Goal: Task Accomplishment & Management: Use online tool/utility

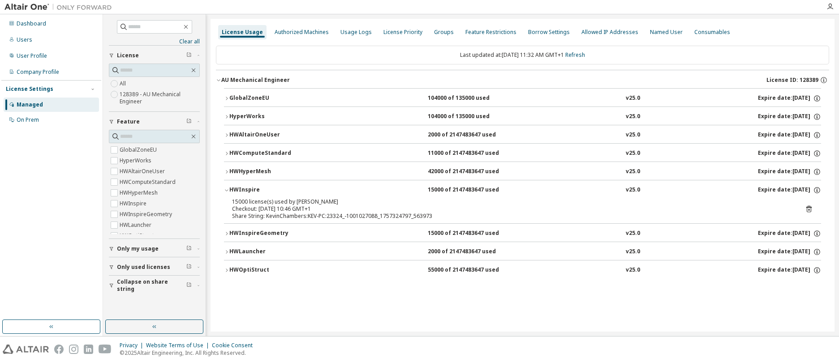
click at [180, 288] on span "Collapse on share string" at bounding box center [151, 286] width 69 height 14
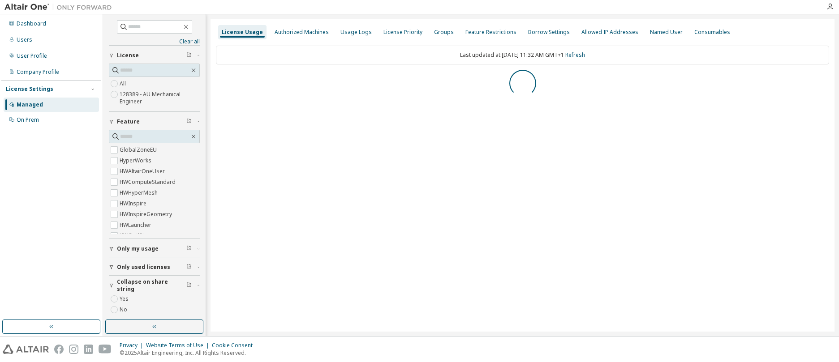
click at [133, 286] on span "Collapse on share string" at bounding box center [151, 286] width 69 height 14
click at [136, 284] on span "Collapse on share string" at bounding box center [151, 286] width 69 height 14
click at [218, 81] on icon "button" at bounding box center [218, 79] width 5 height 5
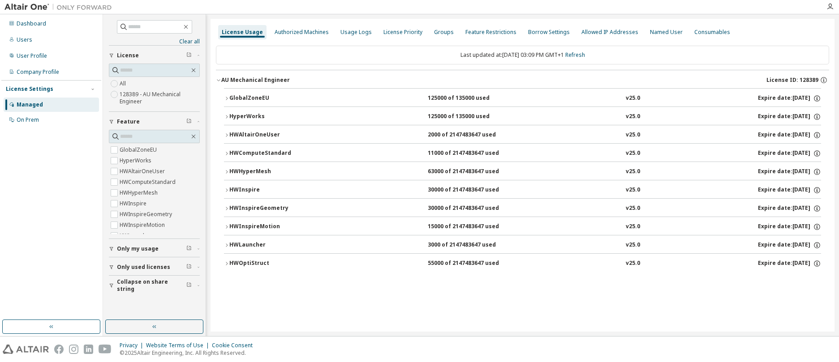
click at [226, 117] on icon "button" at bounding box center [226, 116] width 5 height 5
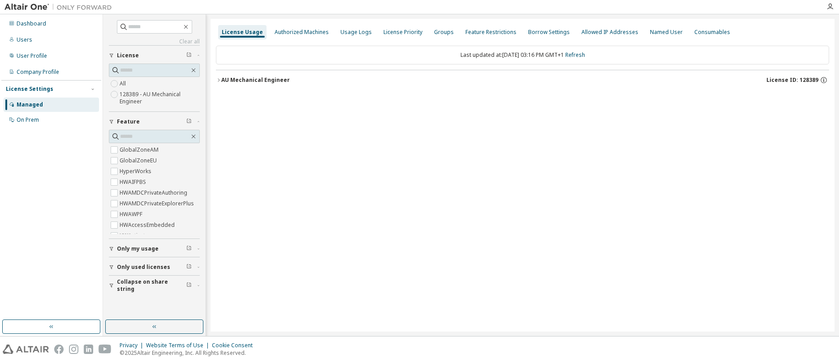
click at [220, 79] on icon "button" at bounding box center [218, 79] width 5 height 5
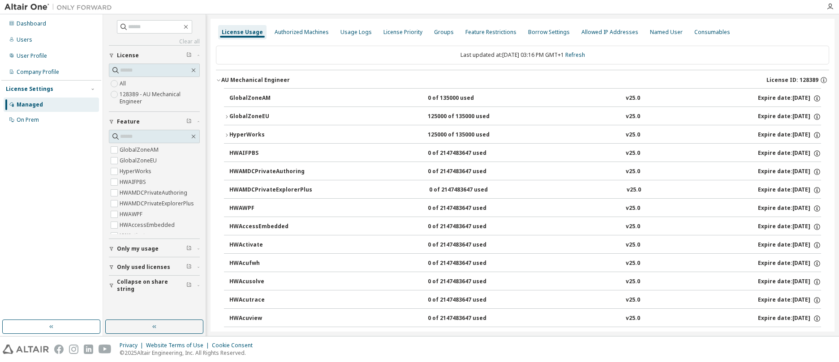
click at [228, 115] on icon "button" at bounding box center [226, 116] width 5 height 5
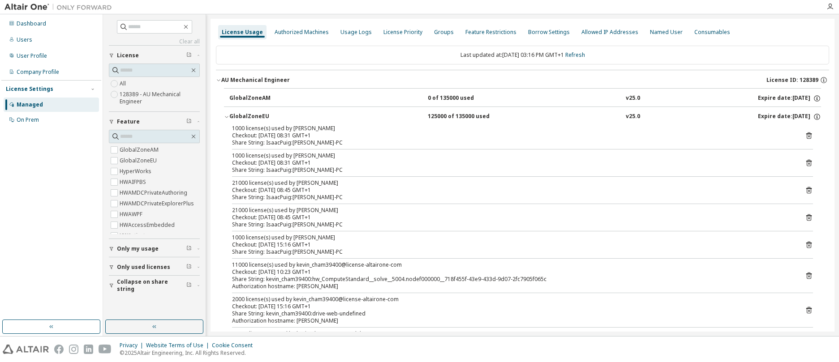
click at [138, 285] on span "Collapse on share string" at bounding box center [151, 286] width 69 height 14
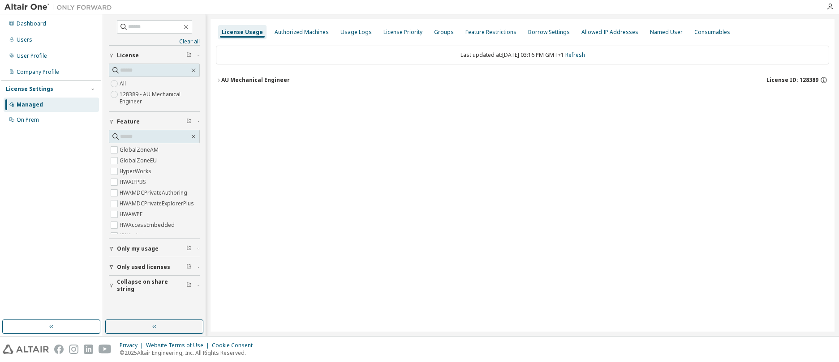
click at [218, 80] on icon "button" at bounding box center [218, 79] width 5 height 5
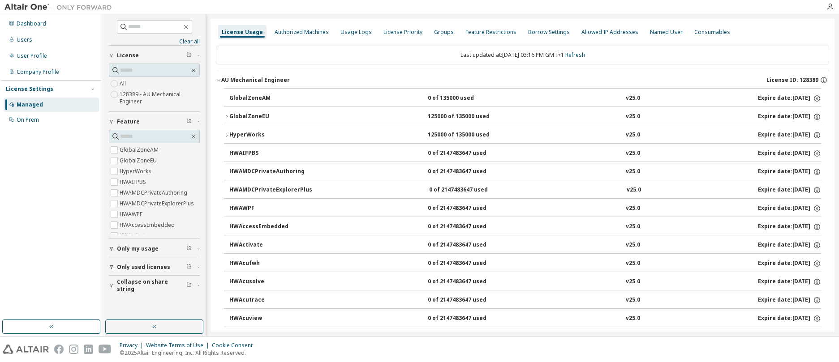
click at [225, 136] on icon "button" at bounding box center [226, 135] width 5 height 5
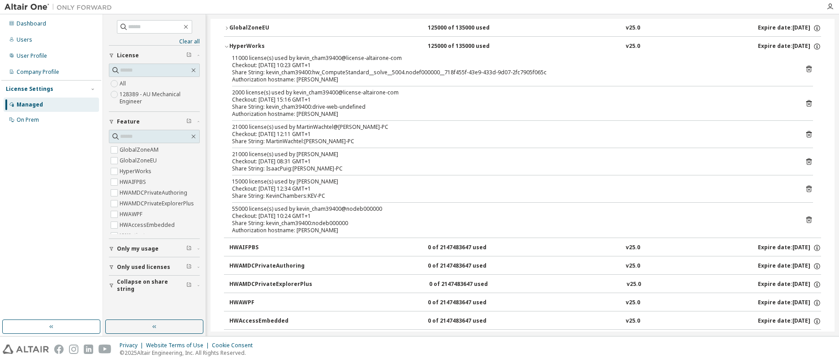
scroll to position [90, 0]
click at [156, 288] on span "Collapse on share string" at bounding box center [151, 286] width 69 height 14
click at [805, 187] on icon at bounding box center [809, 188] width 8 height 8
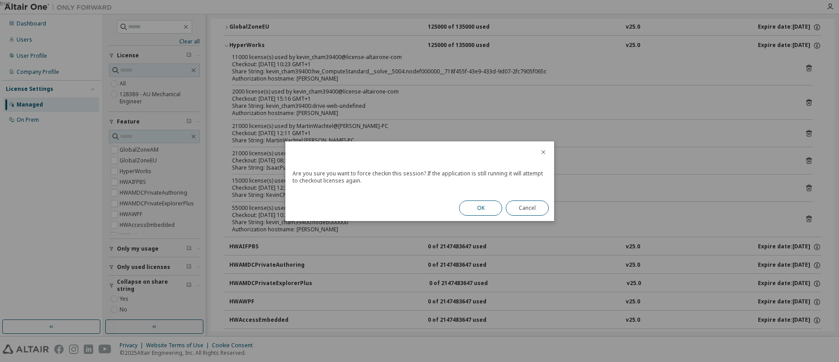
click at [483, 206] on button "OK" at bounding box center [480, 208] width 43 height 15
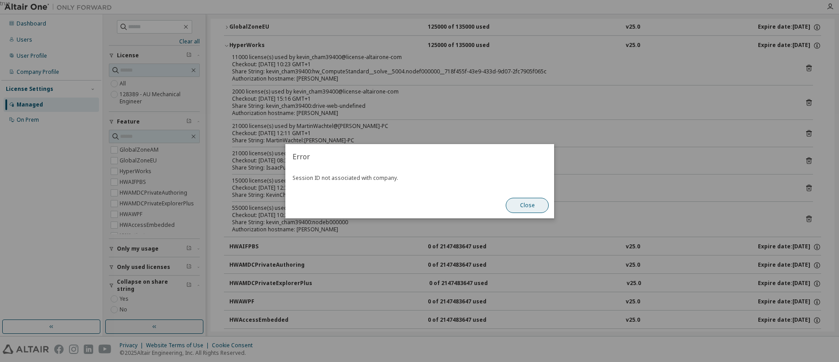
click at [535, 206] on button "Close" at bounding box center [527, 205] width 43 height 15
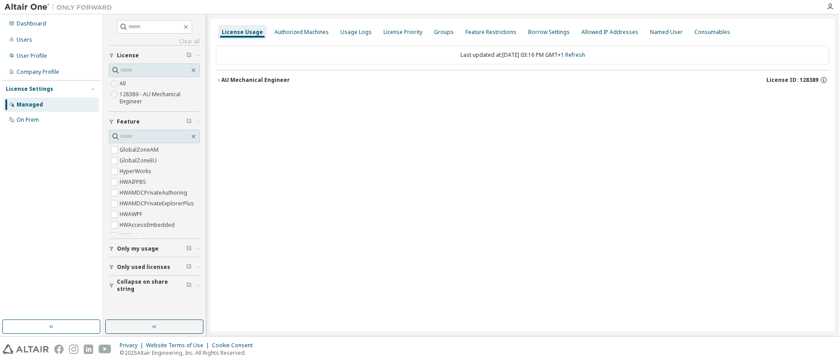
click at [110, 285] on icon "button" at bounding box center [111, 285] width 5 height 5
click at [217, 81] on icon "button" at bounding box center [218, 79] width 5 height 5
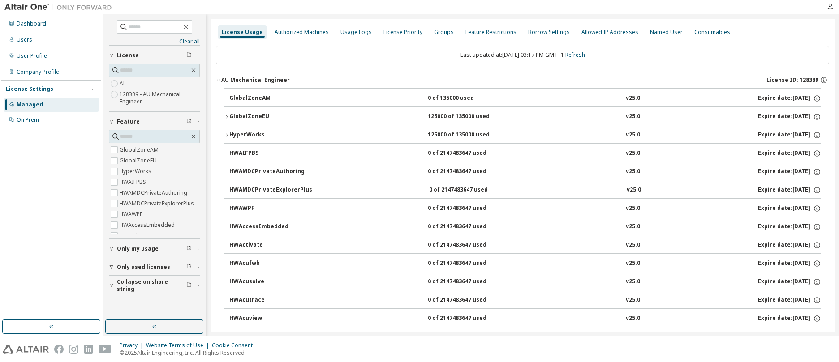
click at [227, 116] on icon "button" at bounding box center [227, 116] width 2 height 3
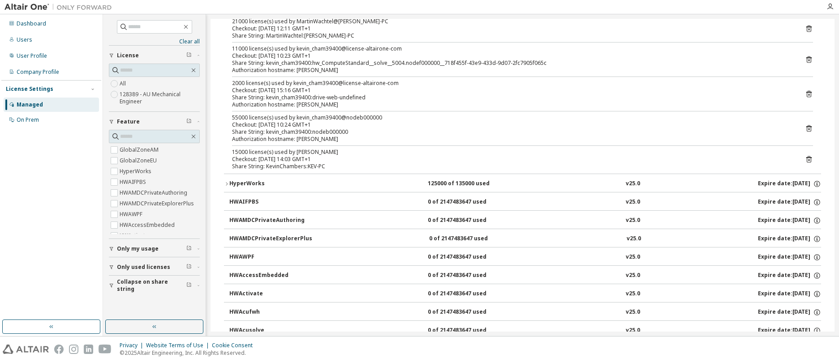
scroll to position [314, 0]
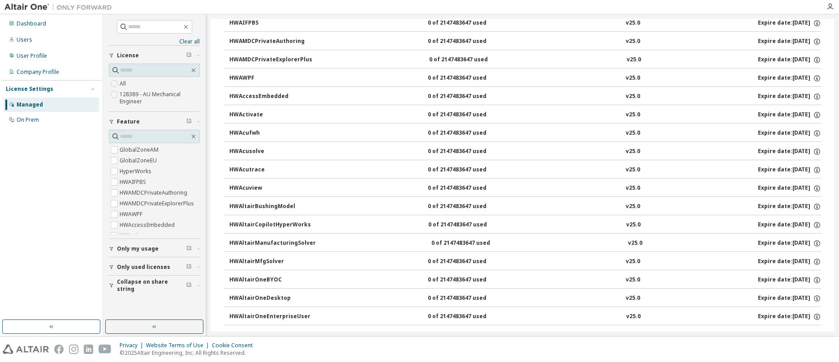
click at [114, 266] on icon "button" at bounding box center [111, 267] width 5 height 5
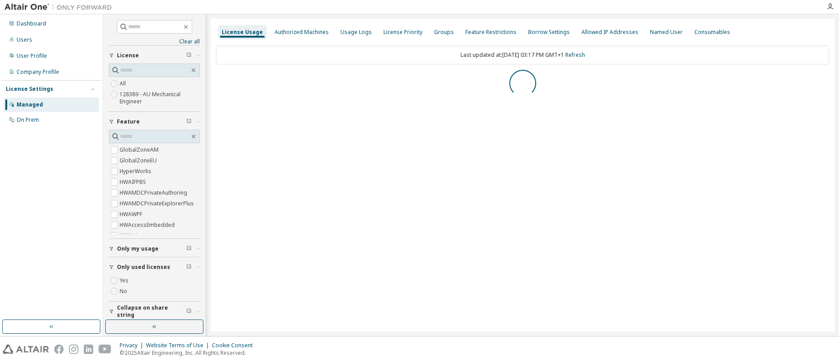
scroll to position [0, 0]
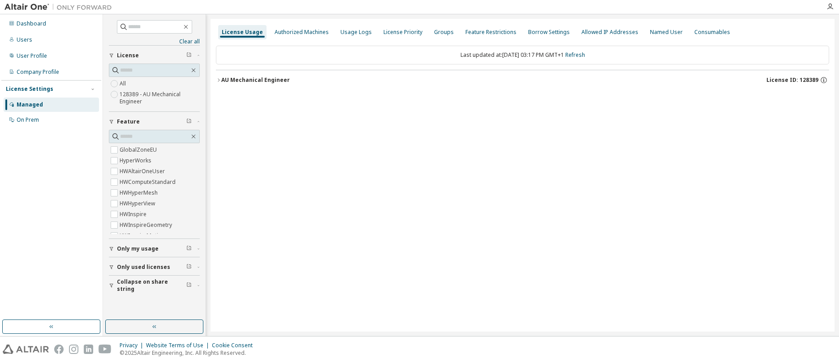
click at [217, 80] on icon "button" at bounding box center [218, 79] width 5 height 5
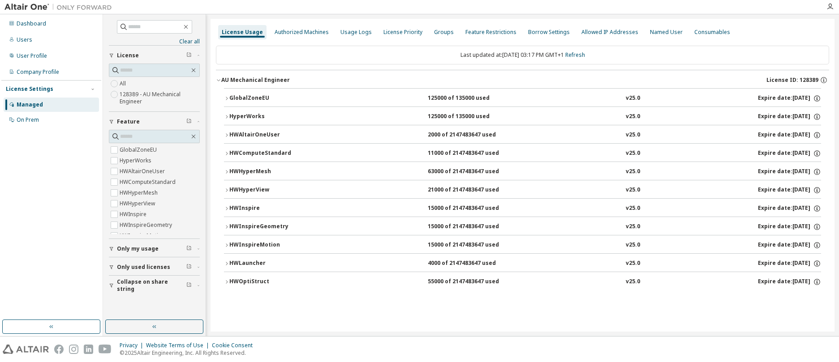
click at [227, 208] on icon "button" at bounding box center [226, 208] width 5 height 5
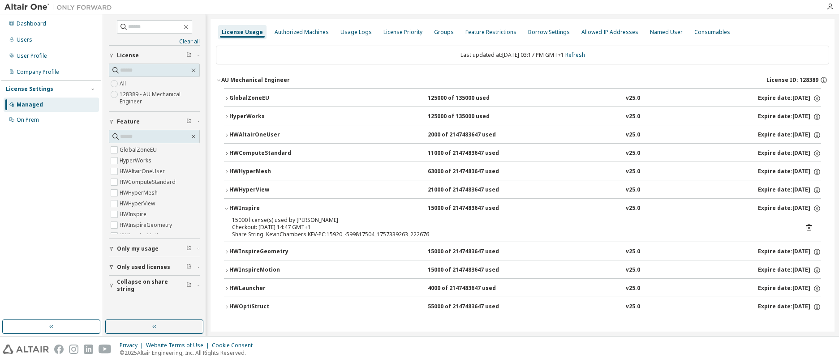
click at [323, 227] on div "Checkout: 2025-09-08 14:47 GMT+1" at bounding box center [511, 227] width 559 height 7
click at [808, 226] on icon at bounding box center [808, 227] width 5 height 7
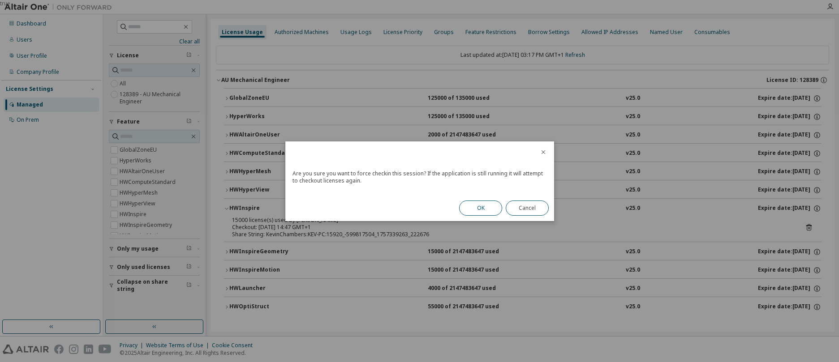
click at [490, 208] on button "OK" at bounding box center [480, 208] width 43 height 15
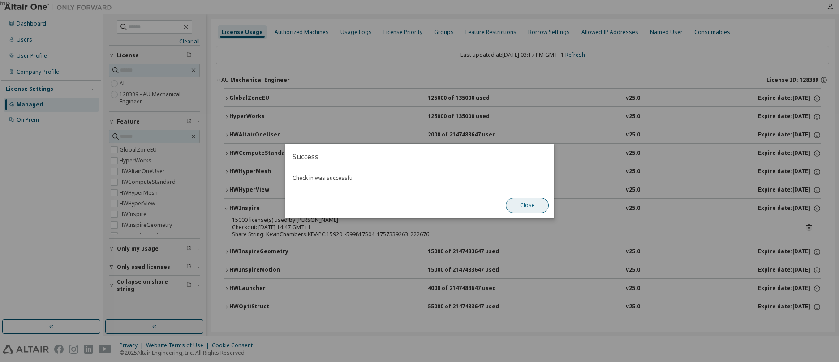
click at [524, 204] on button "Close" at bounding box center [527, 205] width 43 height 15
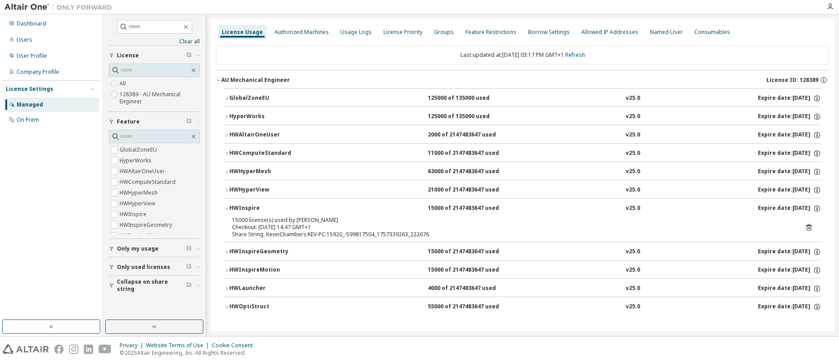
click at [229, 189] on icon "button" at bounding box center [226, 190] width 5 height 5
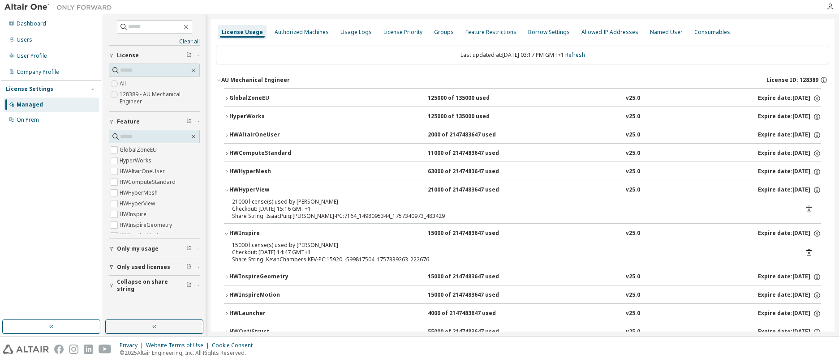
click at [229, 189] on icon "button" at bounding box center [226, 190] width 5 height 5
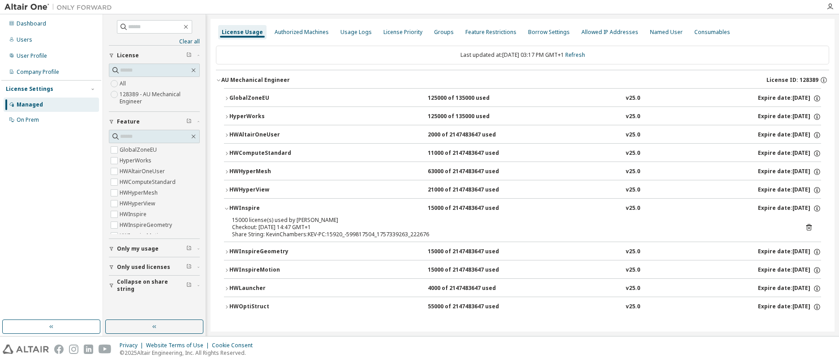
click at [226, 170] on icon "button" at bounding box center [226, 171] width 5 height 5
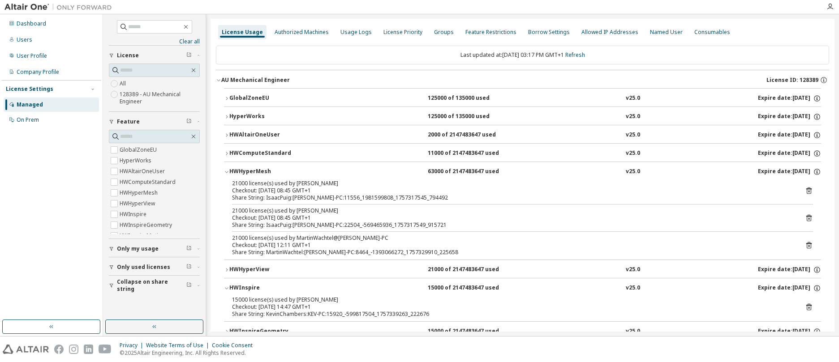
click at [226, 170] on icon "button" at bounding box center [226, 171] width 5 height 5
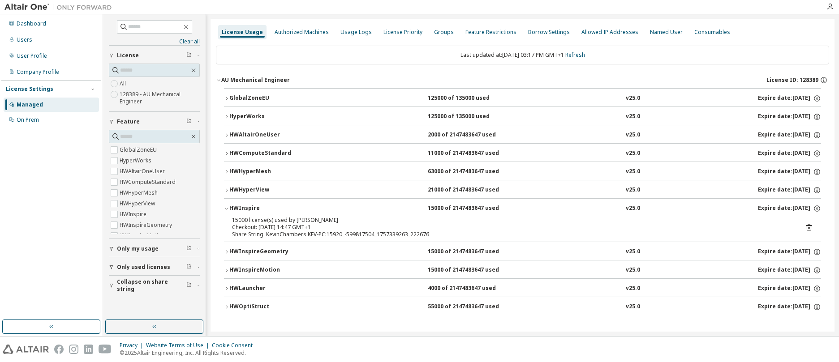
click at [228, 154] on icon "button" at bounding box center [226, 153] width 5 height 5
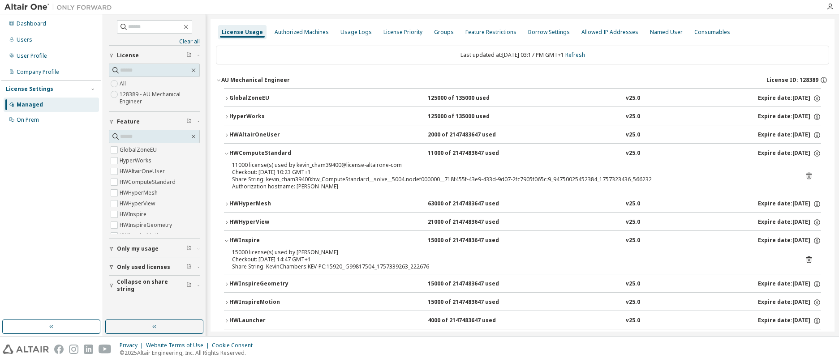
click at [228, 153] on icon "button" at bounding box center [226, 153] width 5 height 5
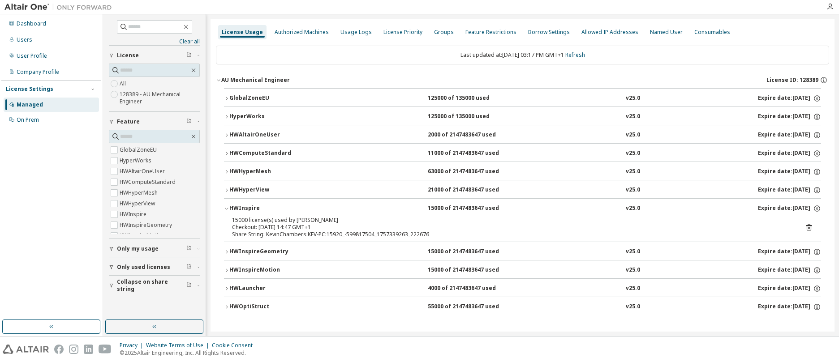
click at [226, 136] on icon "button" at bounding box center [226, 135] width 5 height 5
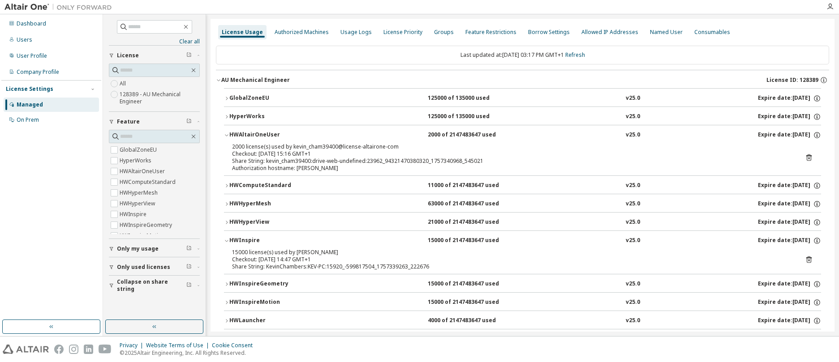
click at [226, 135] on icon "button" at bounding box center [226, 135] width 5 height 5
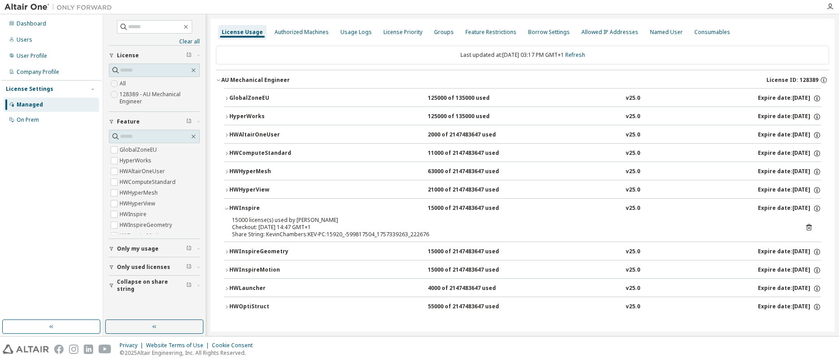
click at [228, 115] on icon "button" at bounding box center [226, 116] width 5 height 5
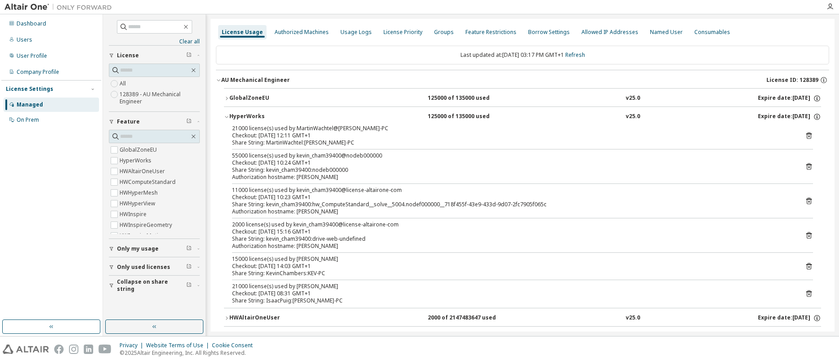
click at [228, 115] on icon "button" at bounding box center [226, 116] width 5 height 5
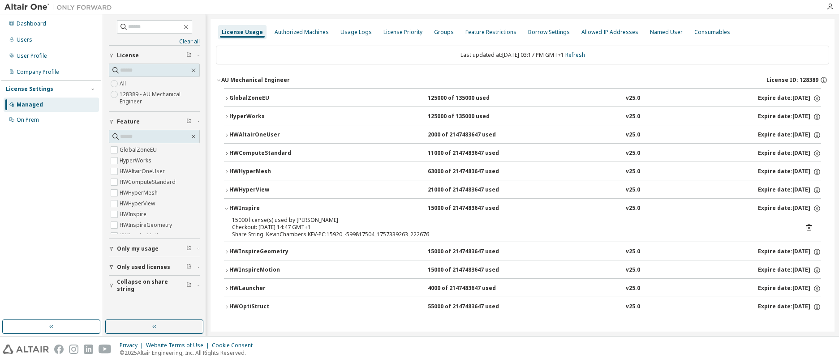
click at [227, 116] on icon "button" at bounding box center [226, 116] width 5 height 5
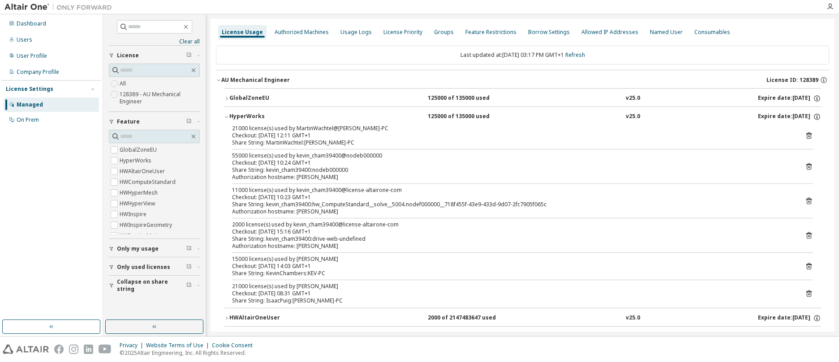
click at [227, 116] on icon "button" at bounding box center [226, 116] width 5 height 5
